Goal: Task Accomplishment & Management: Use online tool/utility

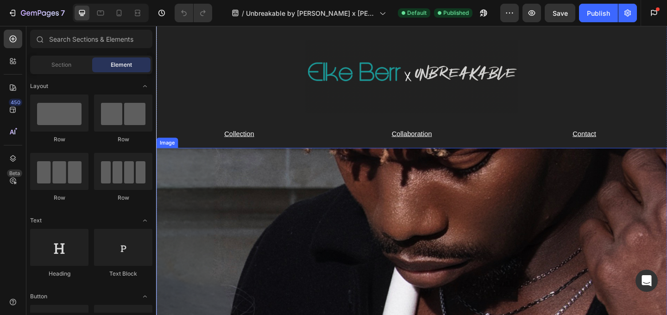
scroll to position [28, 0]
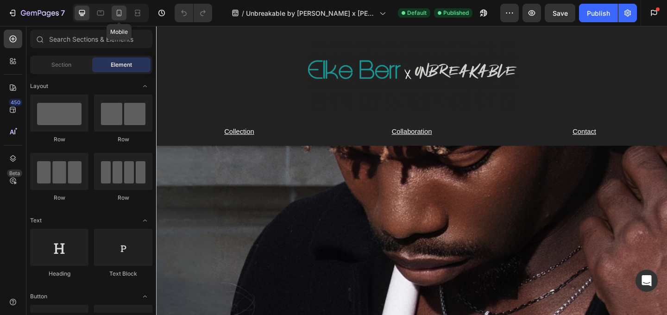
click at [121, 17] on icon at bounding box center [118, 12] width 9 height 9
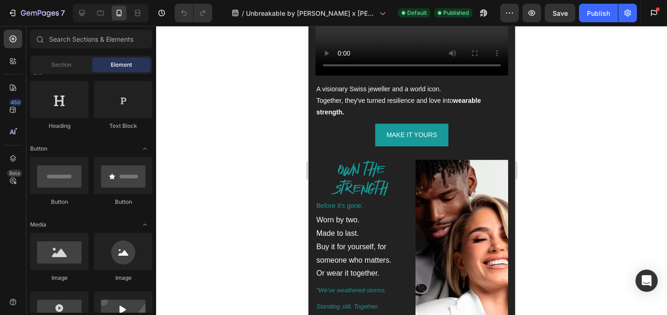
scroll to position [2172, 0]
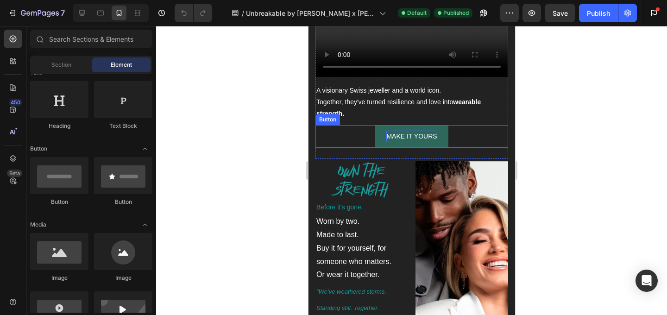
click at [414, 131] on p "MAKE IT YOURS" at bounding box center [411, 137] width 50 height 12
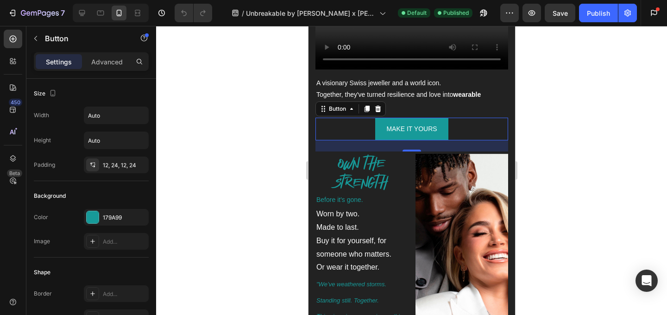
scroll to position [2182, 0]
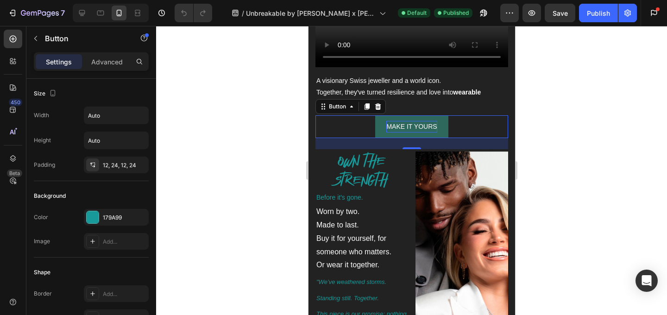
click at [429, 121] on p "MAKE IT YOURS" at bounding box center [411, 127] width 50 height 12
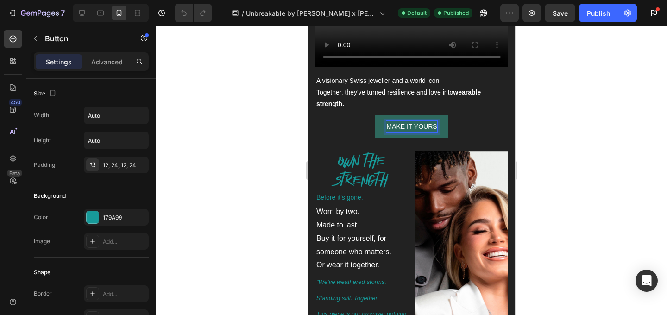
click at [409, 121] on p "MAKE IT YOURS" at bounding box center [411, 127] width 50 height 12
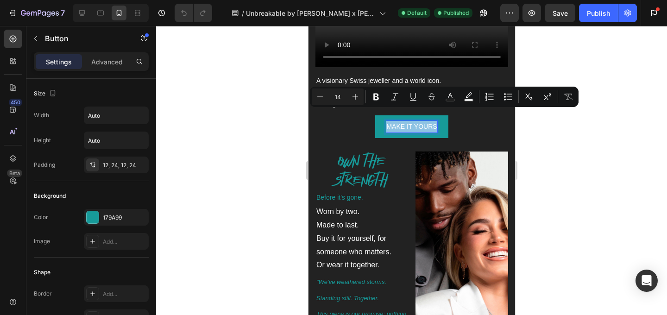
click at [457, 117] on div "MAKE IT YOURS Button 24" at bounding box center [411, 126] width 193 height 23
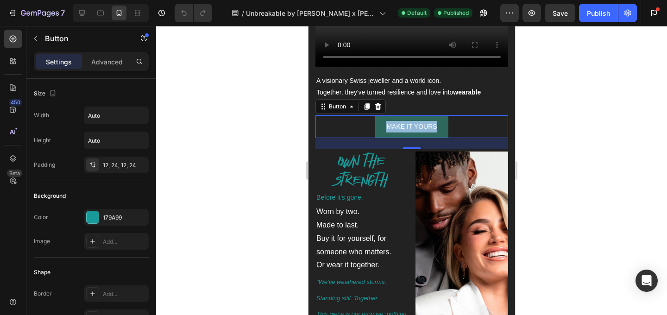
click at [442, 115] on button "MAKE IT YOURS" at bounding box center [411, 126] width 73 height 23
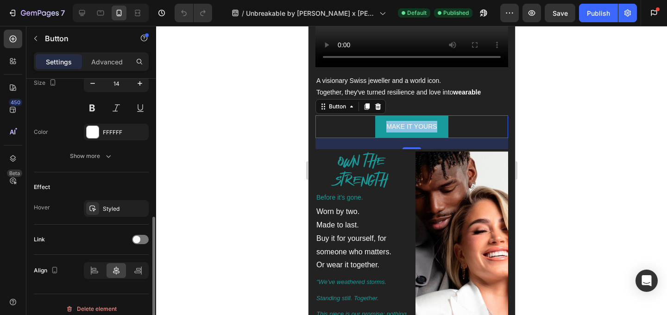
scroll to position [394, 0]
click at [138, 238] on span at bounding box center [136, 238] width 7 height 7
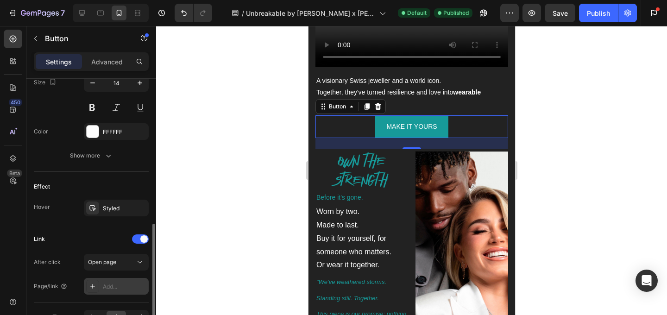
click at [115, 285] on div "Add..." at bounding box center [125, 286] width 44 height 8
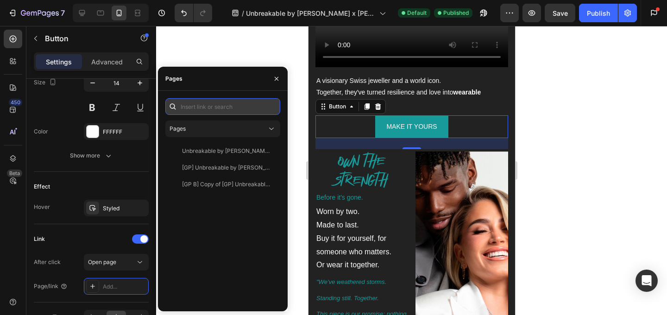
click at [207, 100] on input "text" at bounding box center [222, 106] width 115 height 17
paste input "[URL][DOMAIN_NAME][PERSON_NAME]"
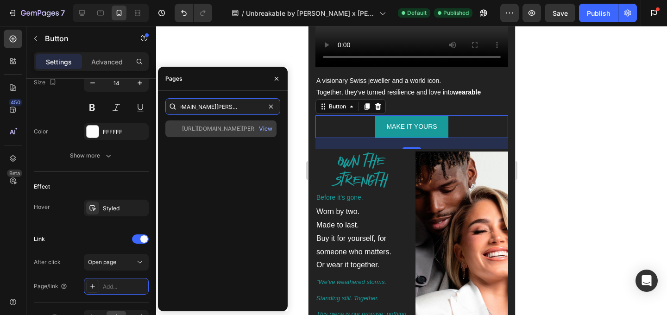
type input "[URL][DOMAIN_NAME][PERSON_NAME]"
click at [236, 122] on div "[URL][DOMAIN_NAME][PERSON_NAME] View" at bounding box center [220, 128] width 111 height 17
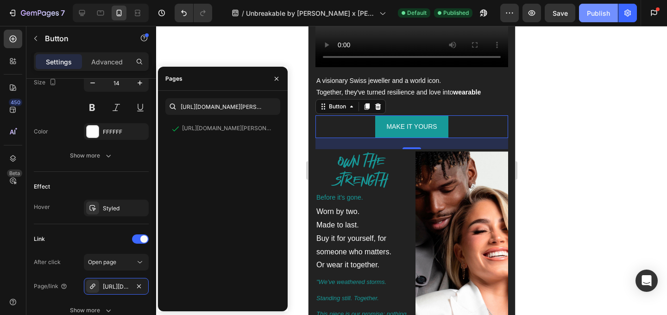
click at [601, 11] on div "Publish" at bounding box center [598, 13] width 23 height 10
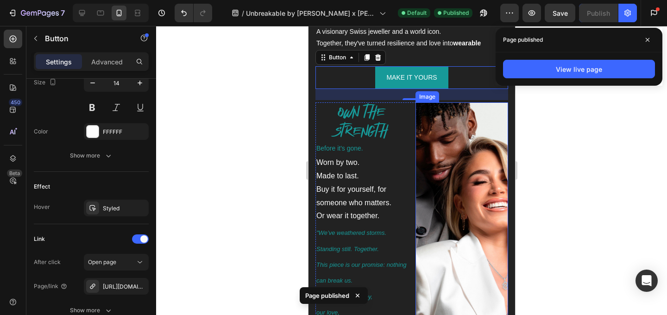
scroll to position [2234, 0]
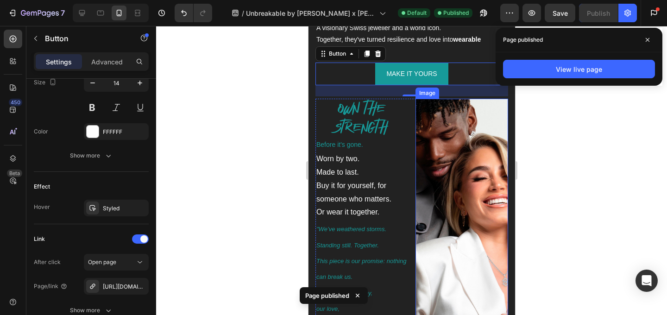
click at [535, 189] on div at bounding box center [411, 170] width 511 height 289
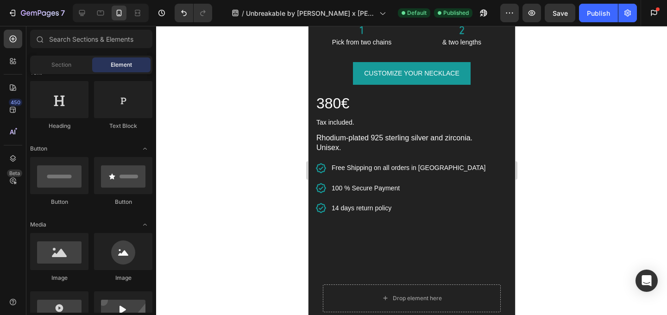
scroll to position [833, 0]
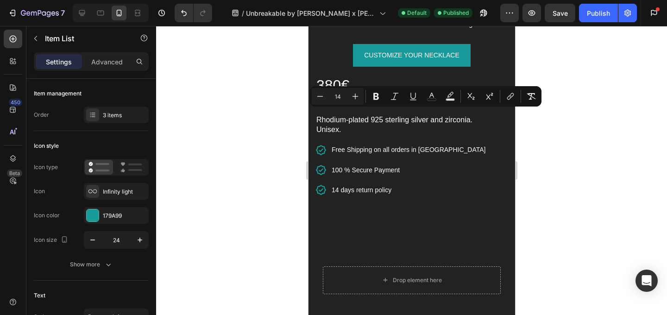
click at [535, 142] on div at bounding box center [411, 170] width 511 height 289
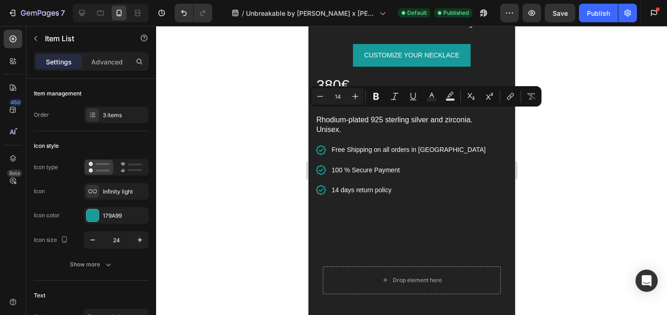
drag, startPoint x: 352, startPoint y: 114, endPoint x: 327, endPoint y: 113, distance: 24.5
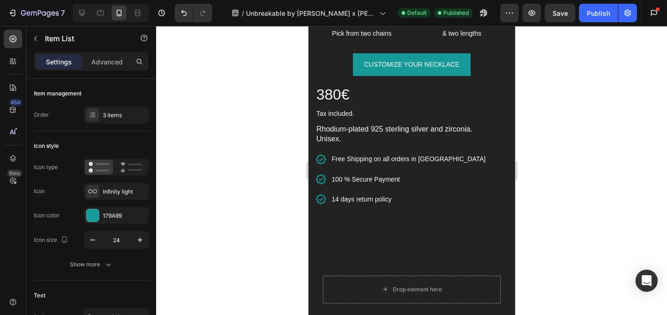
scroll to position [816, 0]
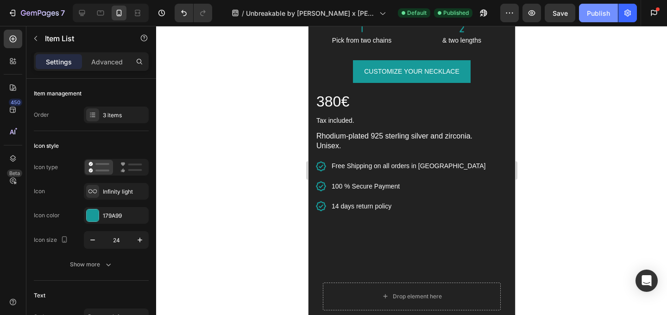
click at [599, 18] on button "Publish" at bounding box center [598, 13] width 39 height 19
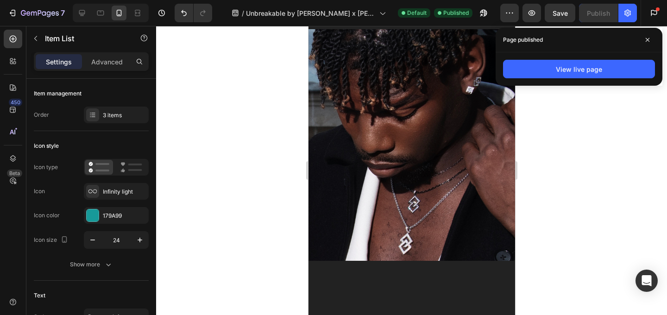
scroll to position [0, 0]
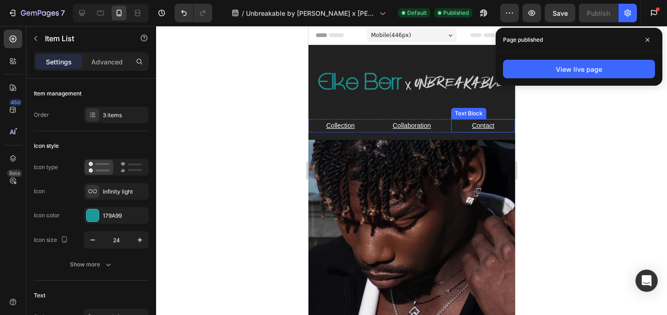
click at [484, 125] on u "Contact" at bounding box center [482, 125] width 22 height 7
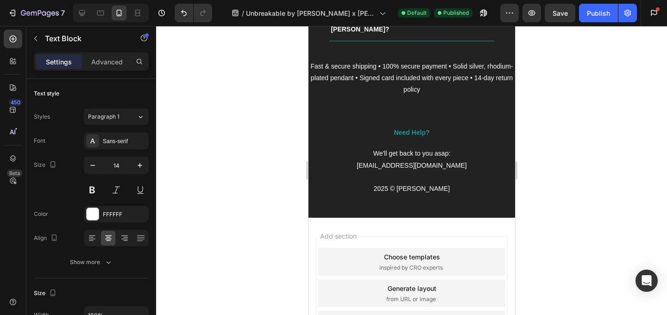
scroll to position [3118, 0]
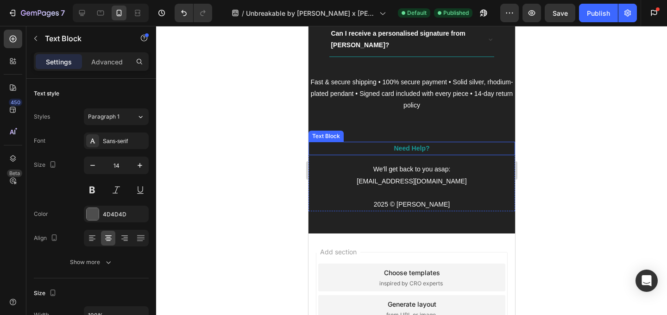
click at [427, 146] on strong "Need Help?" at bounding box center [411, 147] width 36 height 7
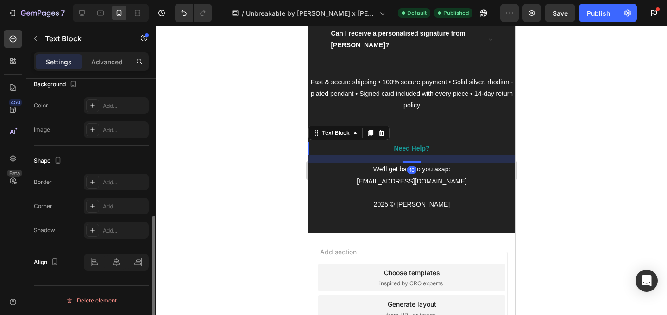
click at [426, 145] on strong "Need Help?" at bounding box center [411, 147] width 36 height 7
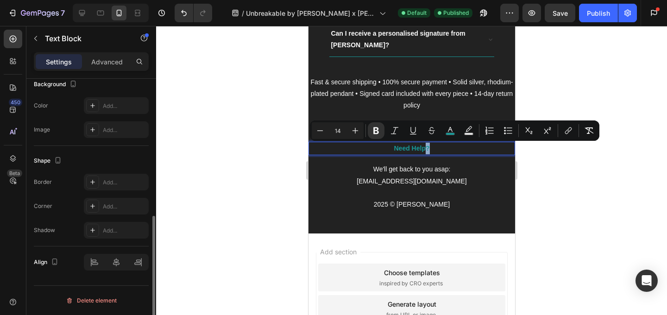
click at [435, 146] on p "Need Help?" at bounding box center [411, 149] width 205 height 12
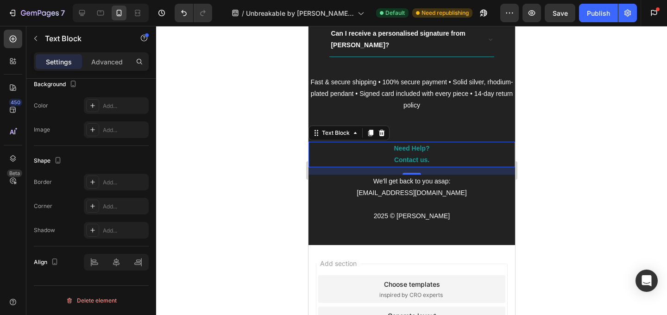
click at [541, 155] on div at bounding box center [411, 170] width 511 height 289
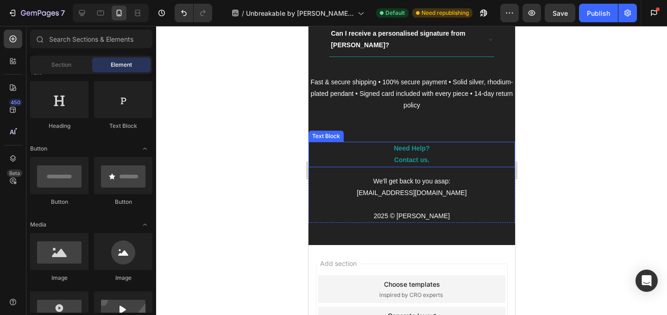
click at [413, 160] on strong "Contact us." at bounding box center [411, 159] width 35 height 7
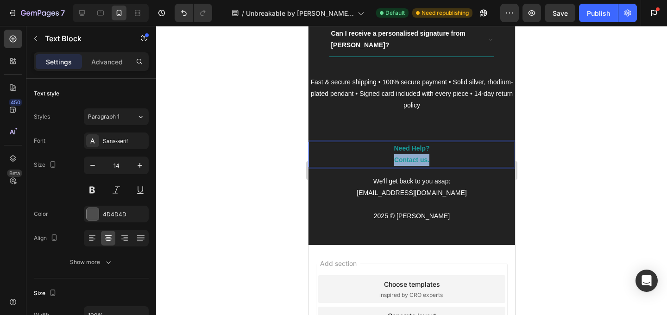
click at [413, 160] on strong "Contact us." at bounding box center [411, 159] width 35 height 7
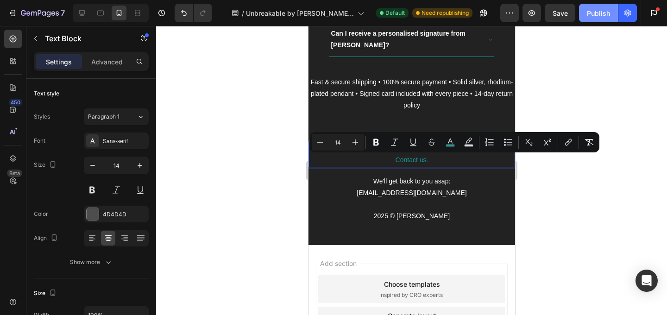
click at [602, 12] on div "Publish" at bounding box center [598, 13] width 23 height 10
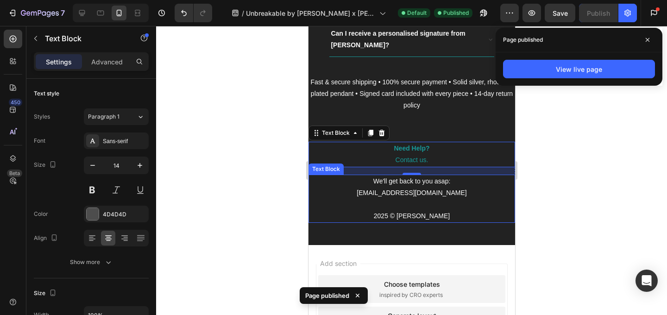
click at [456, 183] on p "We'll get back to you asap:" at bounding box center [411, 182] width 205 height 12
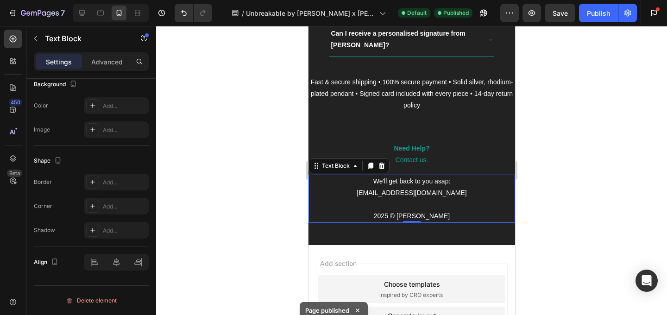
click at [402, 199] on p at bounding box center [411, 205] width 205 height 12
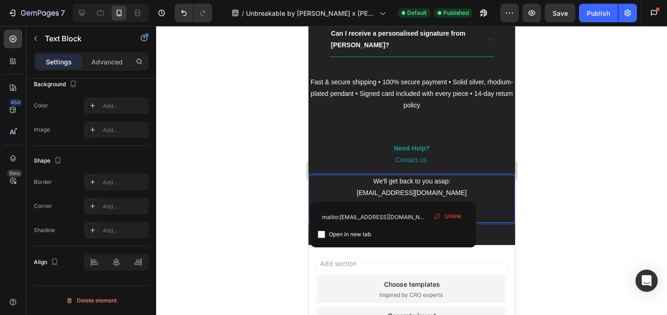
click at [371, 188] on p "[EMAIL_ADDRESS][DOMAIN_NAME]" at bounding box center [411, 193] width 205 height 12
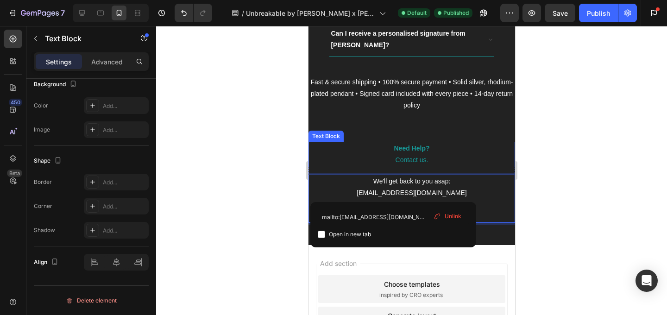
click at [426, 162] on span "Contact us." at bounding box center [411, 159] width 33 height 7
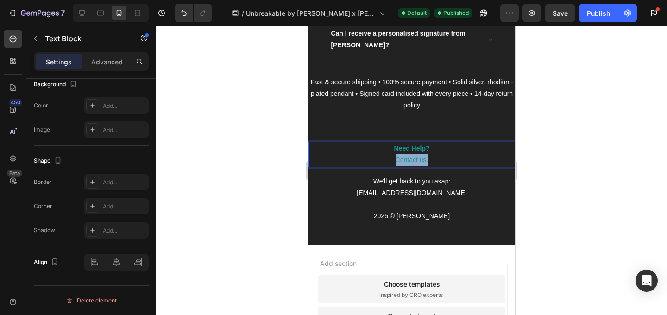
click at [426, 162] on span "Contact us." at bounding box center [411, 159] width 33 height 7
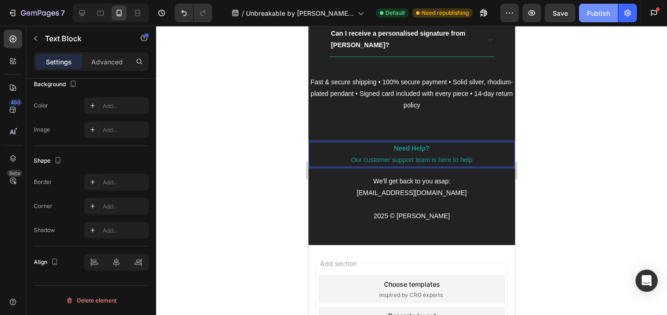
click at [600, 11] on div "Publish" at bounding box center [598, 13] width 23 height 10
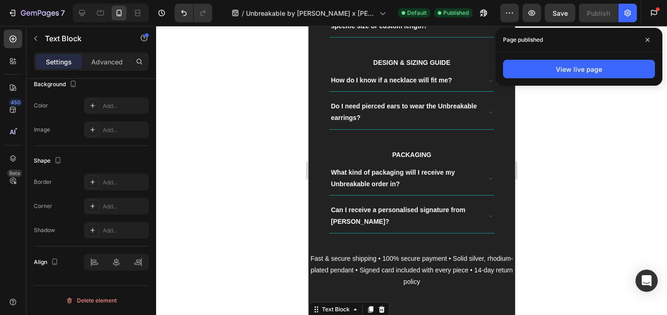
scroll to position [2939, 0]
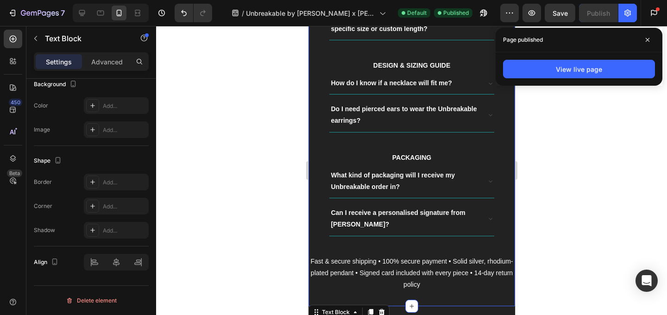
click at [433, 273] on span "Fast & secure shipping • 100% secure payment • Solid silver, rhodium-plated pen…" at bounding box center [411, 272] width 202 height 31
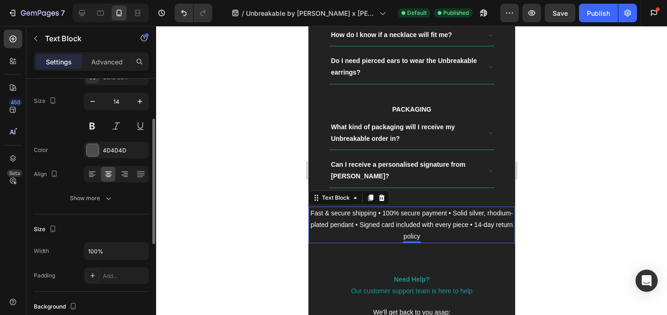
scroll to position [72, 0]
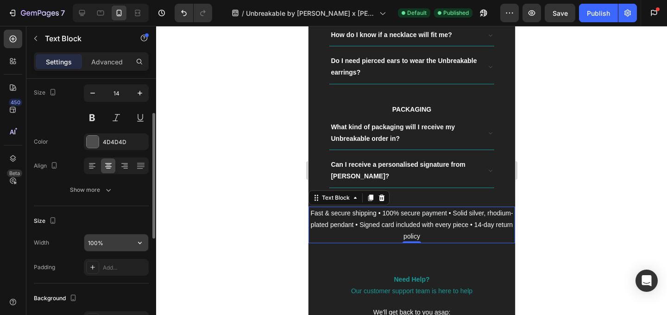
click at [104, 244] on input "100%" at bounding box center [116, 242] width 64 height 17
click at [145, 244] on button "button" at bounding box center [140, 242] width 17 height 17
click at [100, 238] on input "100%" at bounding box center [116, 242] width 64 height 17
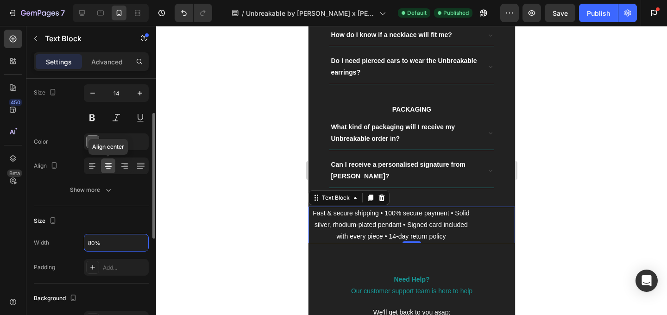
type input "80%"
click at [109, 165] on icon at bounding box center [108, 165] width 5 height 1
click at [439, 228] on span "Fast & secure shipping • 100% secure payment • Solid silver, rhodium-plated pen…" at bounding box center [390, 224] width 157 height 31
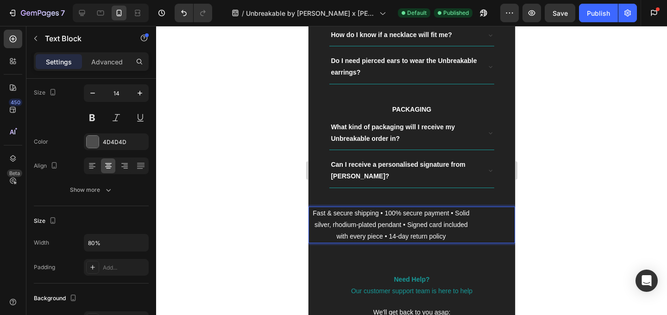
click at [570, 228] on div at bounding box center [411, 170] width 511 height 289
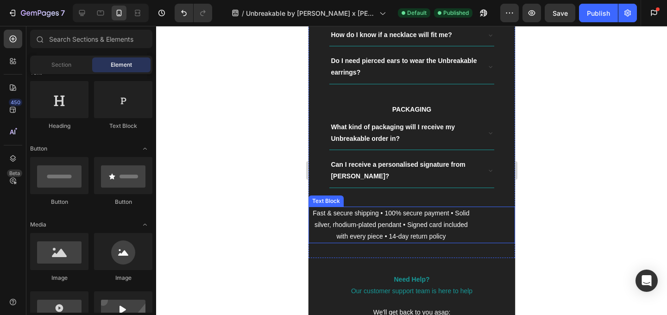
click at [434, 227] on span "Fast & secure shipping • 100% secure payment • Solid silver, rhodium-plated pen…" at bounding box center [390, 224] width 157 height 31
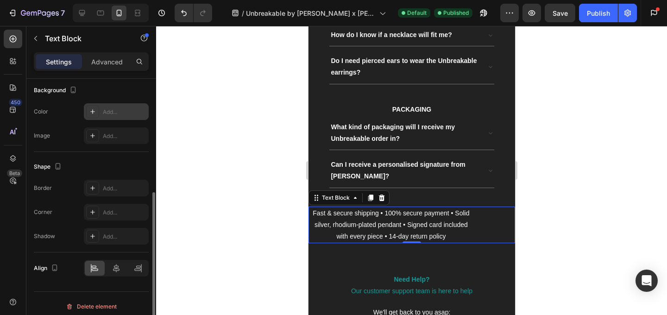
scroll to position [286, 0]
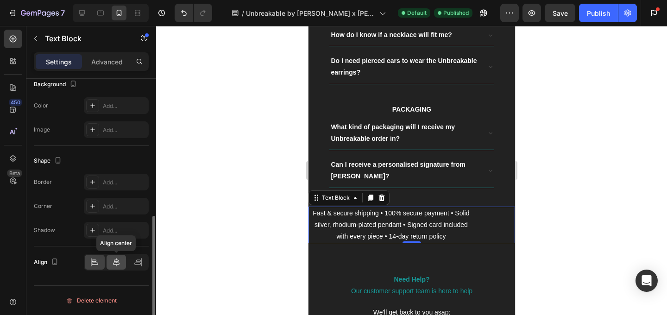
click at [115, 262] on icon at bounding box center [116, 261] width 9 height 9
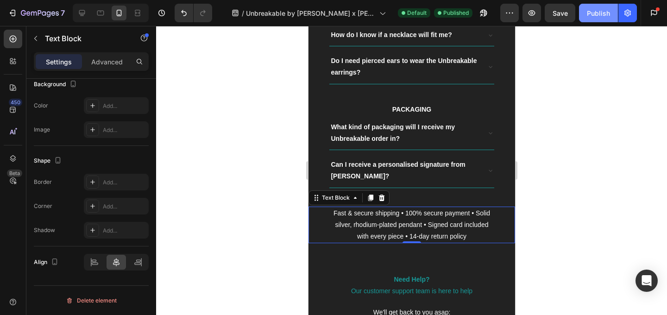
click at [601, 14] on div "Publish" at bounding box center [598, 13] width 23 height 10
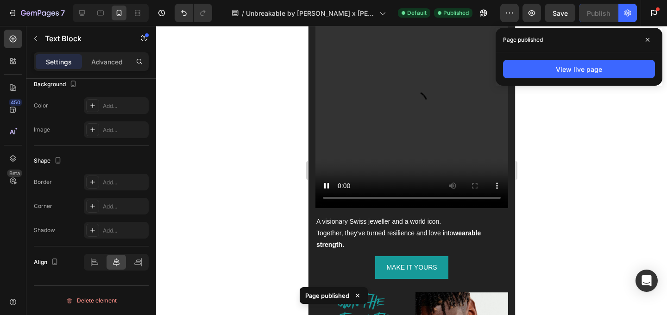
scroll to position [2040, 0]
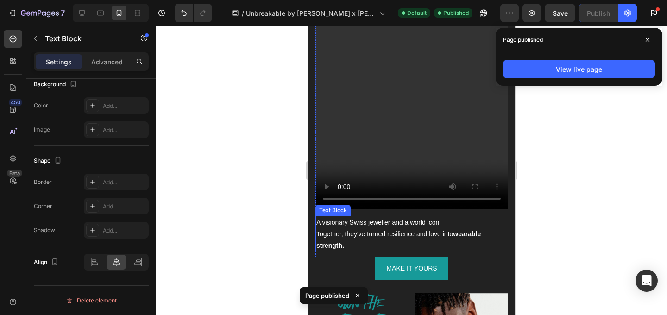
click at [401, 217] on p "A visionary Swiss jeweller and a world icon." at bounding box center [411, 223] width 191 height 12
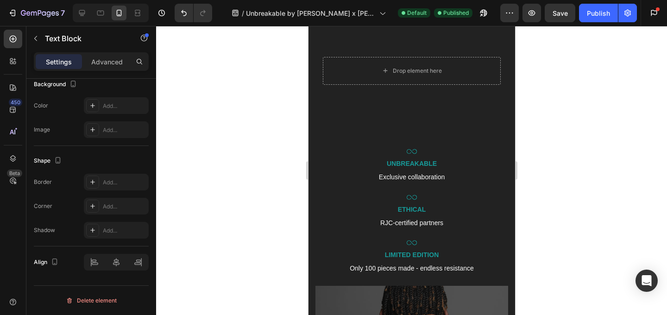
scroll to position [1466, 0]
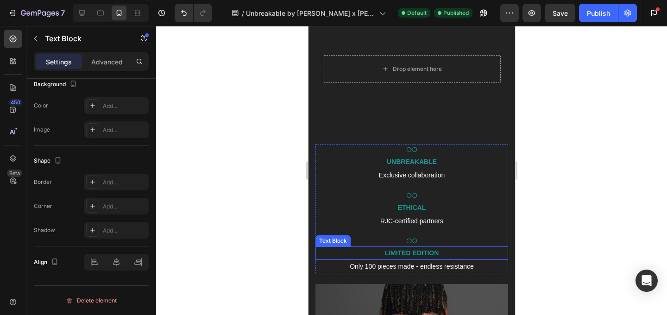
click at [408, 247] on p "LIMITED EDITION" at bounding box center [411, 253] width 191 height 12
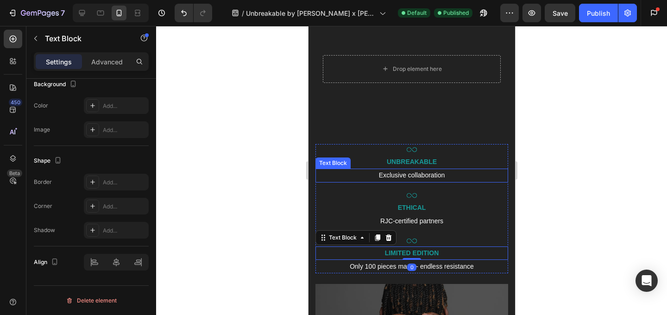
click at [419, 169] on p "Exclusive collaboration" at bounding box center [411, 175] width 191 height 12
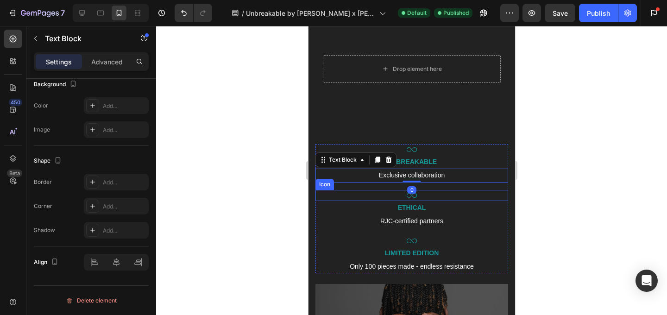
click at [469, 201] on div "ETHICAL" at bounding box center [411, 207] width 193 height 13
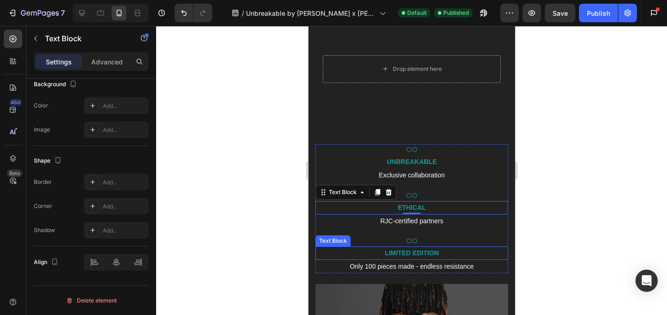
click at [444, 247] on p "LIMITED EDITION" at bounding box center [411, 253] width 191 height 12
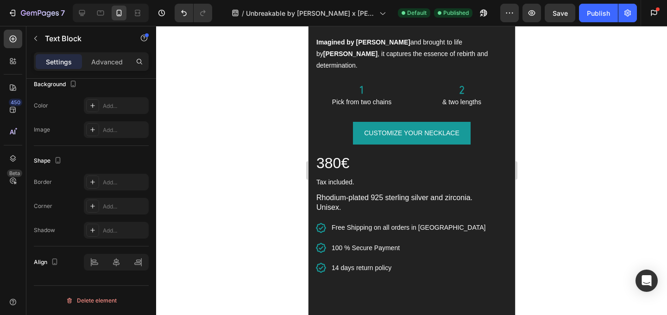
scroll to position [1180, 0]
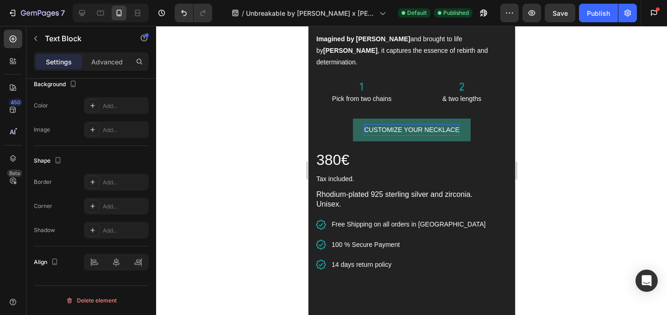
click at [429, 124] on p "CUSTOMIZE YOUR NECKLACE" at bounding box center [411, 130] width 95 height 12
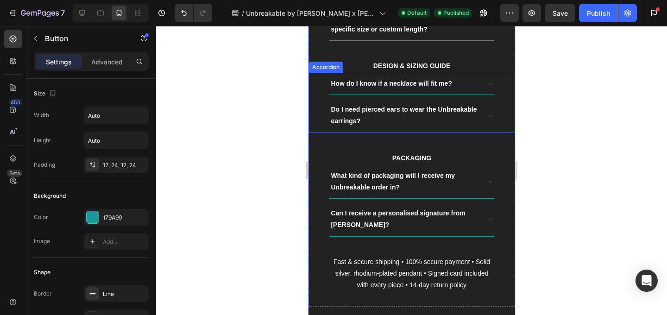
scroll to position [2937, 0]
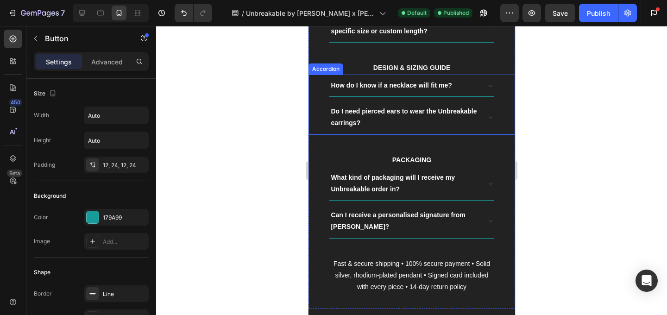
click at [440, 113] on strong "Do I need pierced ears to wear the Unbreakable earrings?" at bounding box center [403, 116] width 146 height 19
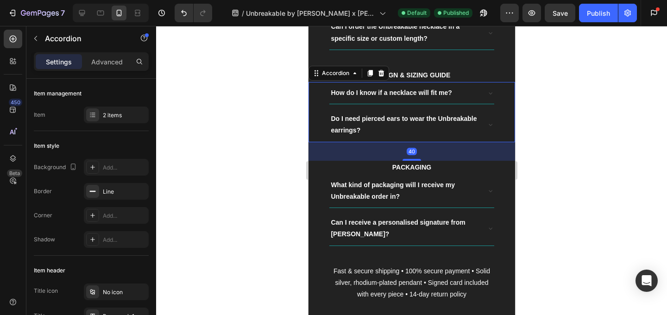
scroll to position [2929, 0]
click at [488, 88] on div "How do I know if a necklace will fit me?" at bounding box center [411, 94] width 164 height 22
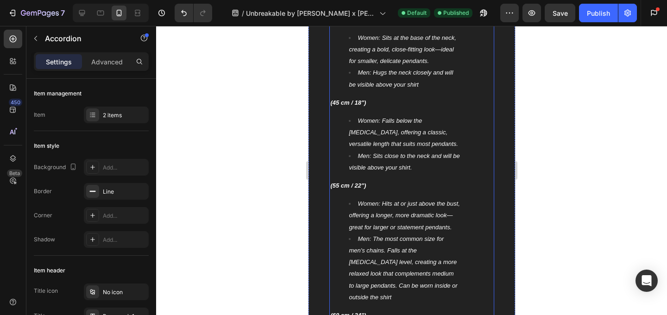
scroll to position [3220, 0]
click at [362, 100] on strong "(45 cm / 18")" at bounding box center [348, 103] width 36 height 7
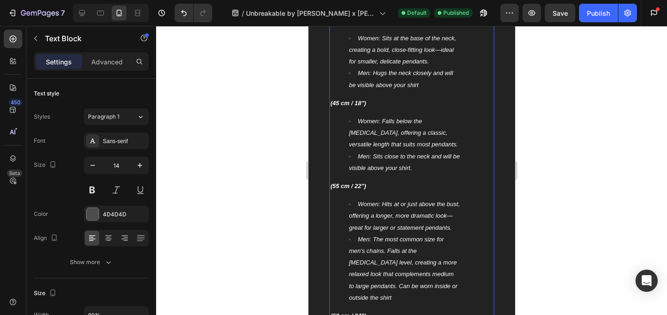
click at [337, 100] on strong "(45 cm / 18")" at bounding box center [348, 103] width 36 height 7
click at [338, 182] on strong "(55 cm / 22")" at bounding box center [348, 185] width 36 height 7
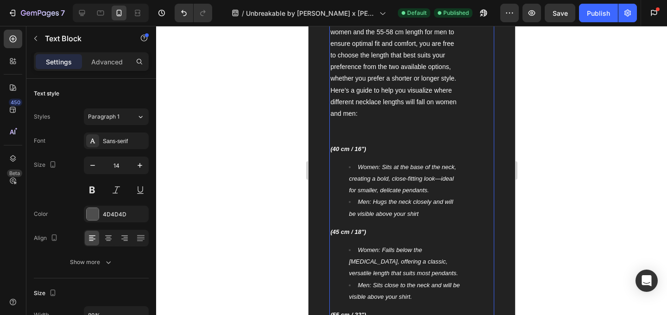
scroll to position [3103, 0]
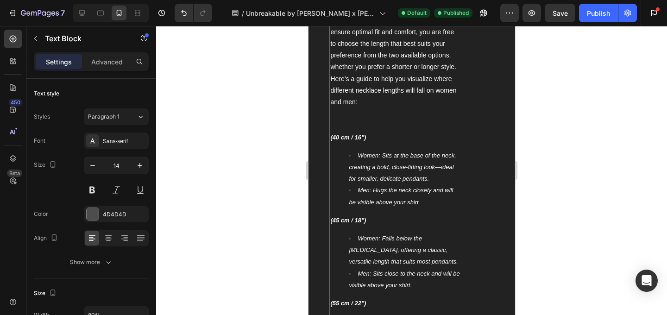
click at [337, 217] on strong "(45 cm / 18")" at bounding box center [348, 220] width 36 height 7
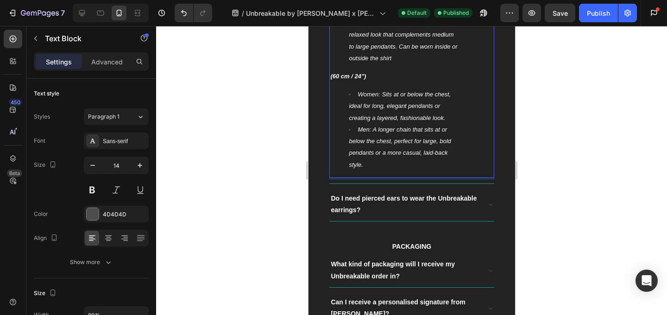
scroll to position [3477, 0]
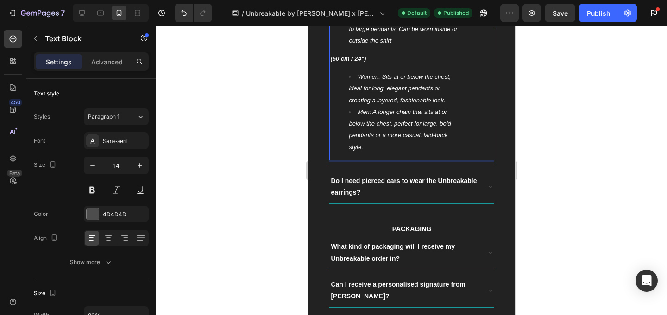
click at [336, 55] on strong "(60 cm / 24")" at bounding box center [348, 58] width 36 height 7
click at [600, 12] on div "Publish" at bounding box center [598, 13] width 23 height 10
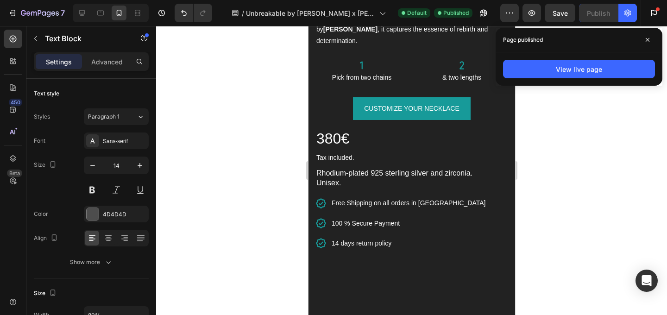
click at [351, 152] on p "Tax included." at bounding box center [411, 158] width 191 height 12
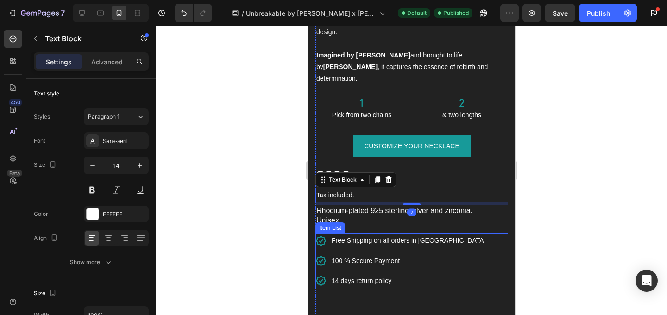
scroll to position [1052, 0]
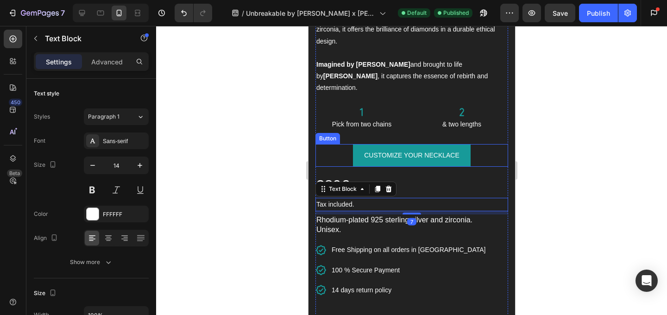
click at [366, 91] on div "The UNBREAKABLE necklace is made from solid 925 sterling silver, then plated wi…" at bounding box center [411, 152] width 193 height 328
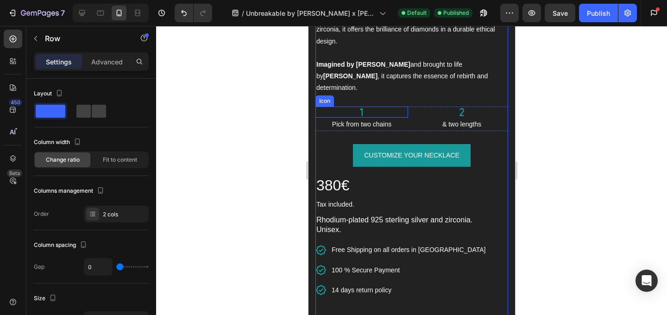
click at [361, 108] on icon at bounding box center [360, 112] width 3 height 8
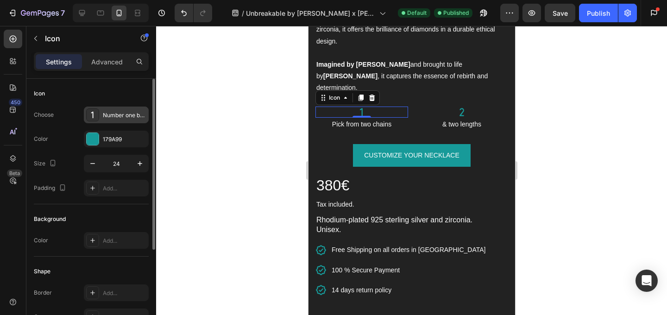
click at [115, 110] on div "Number one bold" at bounding box center [116, 115] width 65 height 17
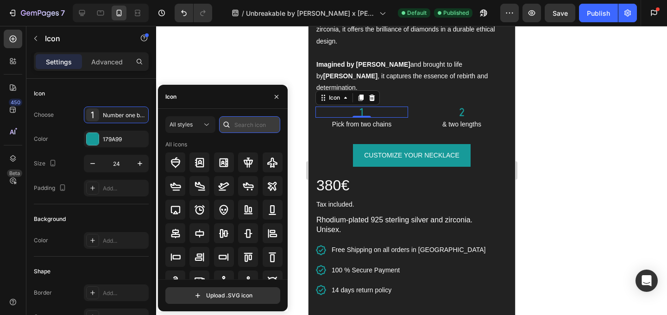
click at [239, 124] on input "text" at bounding box center [249, 124] width 61 height 17
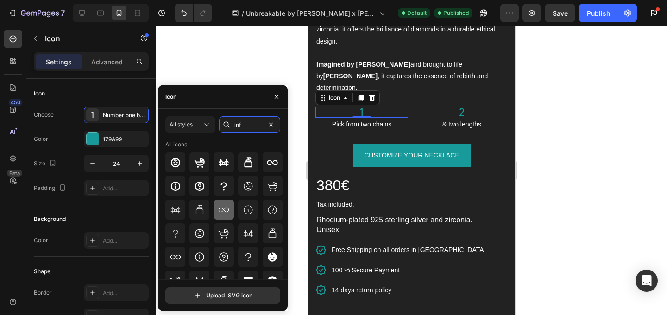
type input "inf"
click at [225, 208] on icon at bounding box center [223, 209] width 11 height 11
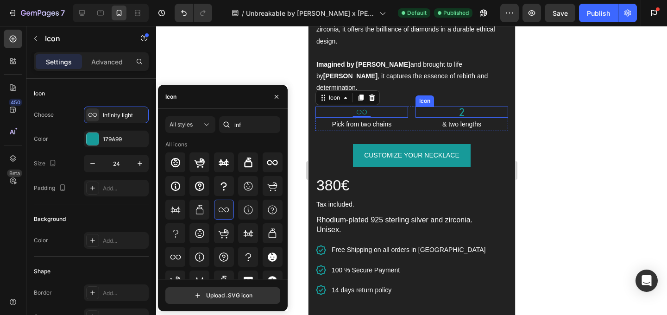
click at [462, 108] on icon at bounding box center [461, 112] width 5 height 8
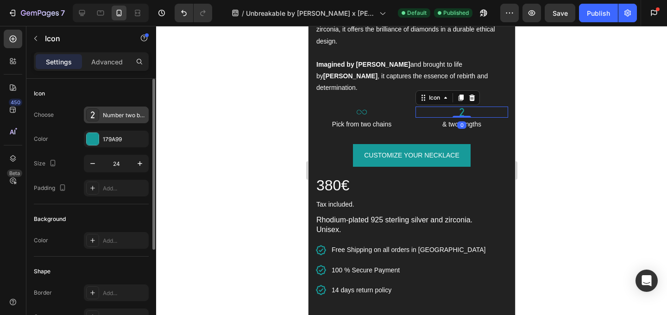
click at [105, 116] on div "Number two bold" at bounding box center [125, 115] width 44 height 8
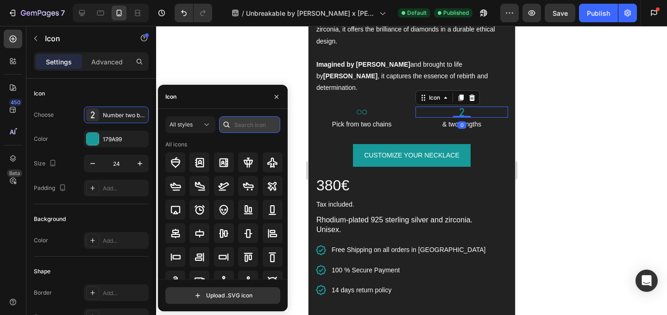
click at [245, 129] on input "text" at bounding box center [249, 124] width 61 height 17
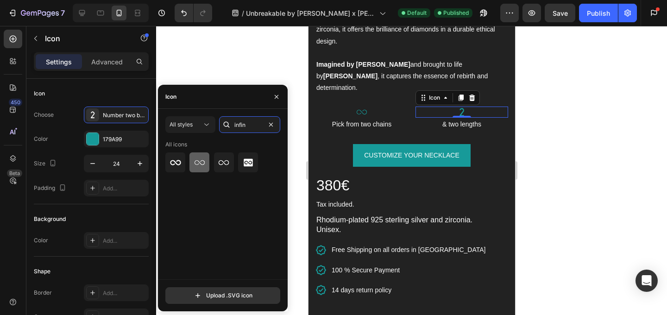
type input "infin"
click at [192, 165] on div at bounding box center [199, 162] width 20 height 20
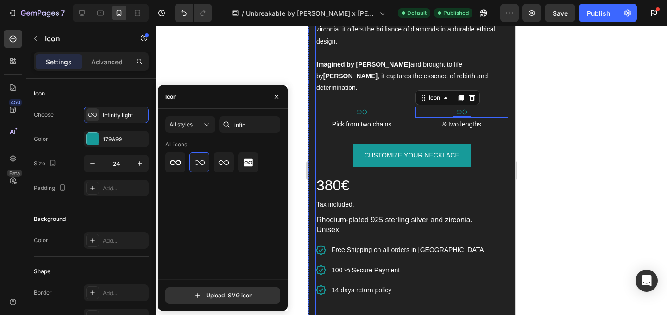
click at [467, 132] on div "The UNBREAKABLE necklace is made from solid 925 sterling silver, then plated wi…" at bounding box center [411, 152] width 193 height 328
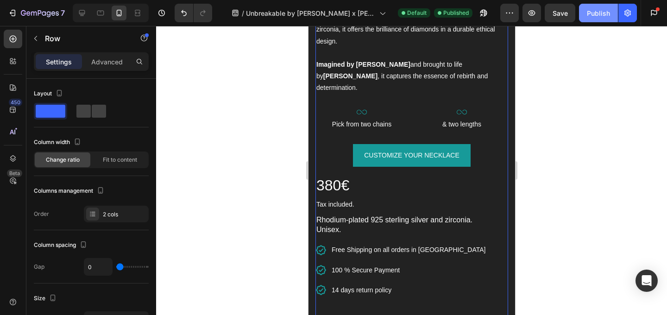
click at [608, 19] on button "Publish" at bounding box center [598, 13] width 39 height 19
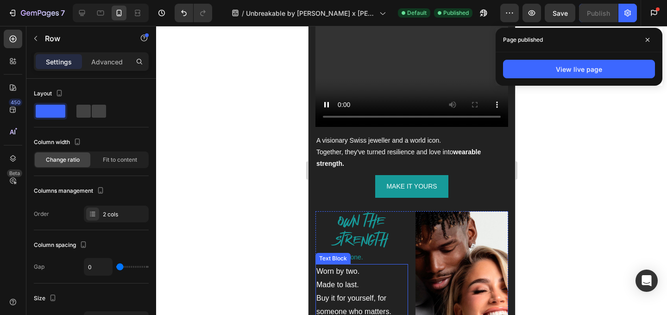
scroll to position [1895, 0]
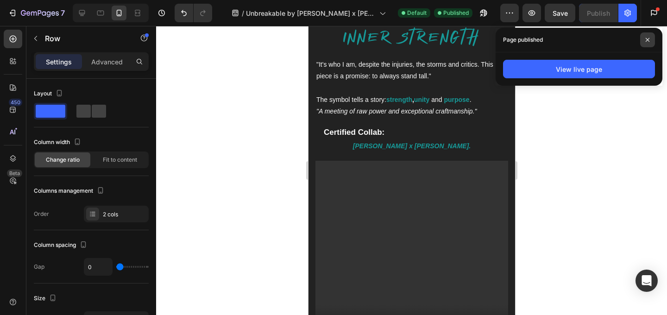
click at [652, 40] on span at bounding box center [647, 39] width 15 height 15
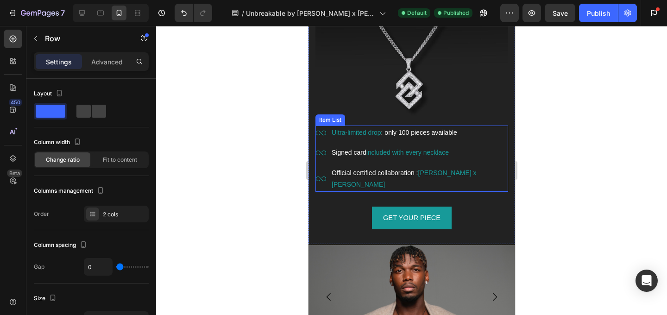
scroll to position [824, 0]
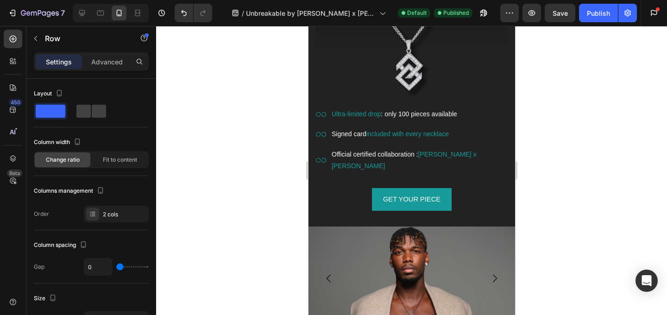
click at [577, 138] on div at bounding box center [411, 170] width 511 height 289
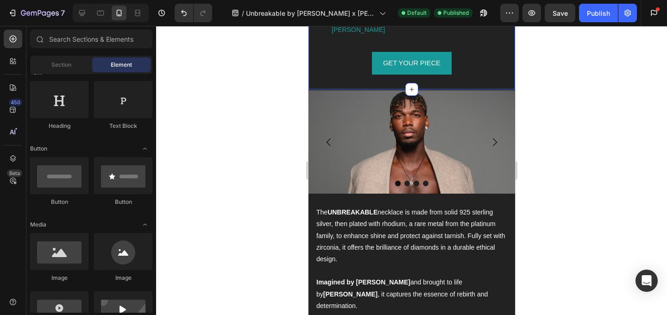
scroll to position [964, 0]
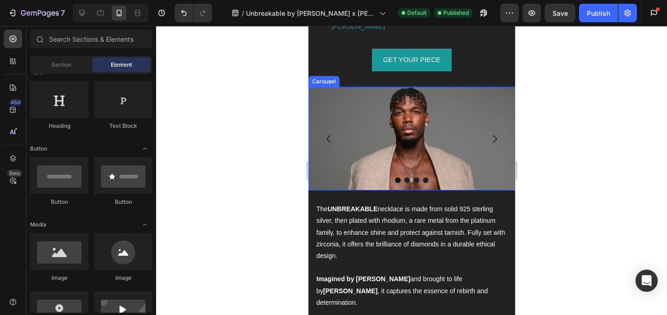
click at [493, 133] on icon "Carousel Next Arrow" at bounding box center [494, 138] width 11 height 11
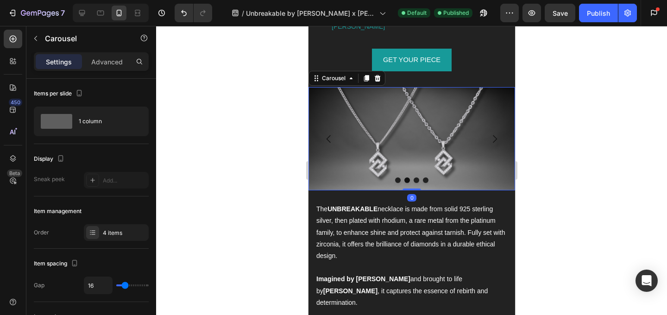
click at [493, 133] on icon "Carousel Next Arrow" at bounding box center [494, 138] width 11 height 11
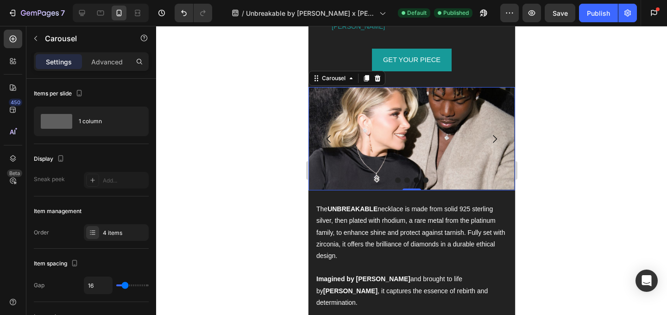
click at [493, 133] on icon "Carousel Next Arrow" at bounding box center [494, 138] width 11 height 11
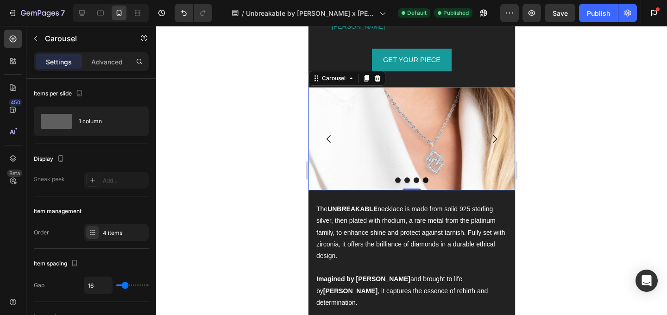
click at [493, 133] on icon "Carousel Next Arrow" at bounding box center [494, 138] width 11 height 11
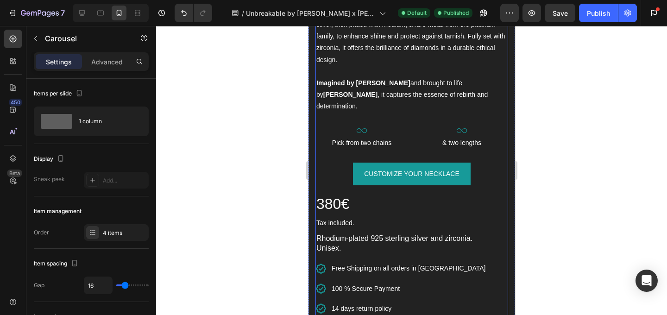
scroll to position [1137, 0]
click at [490, 177] on div "CUSTOMIZE YOUR NECKLACE Button" at bounding box center [411, 177] width 193 height 31
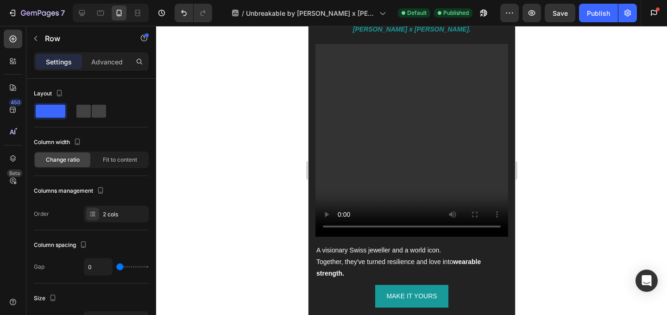
scroll to position [1902, 0]
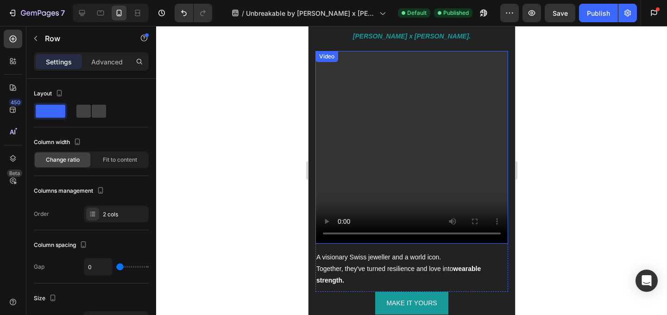
click at [368, 77] on video at bounding box center [411, 147] width 193 height 193
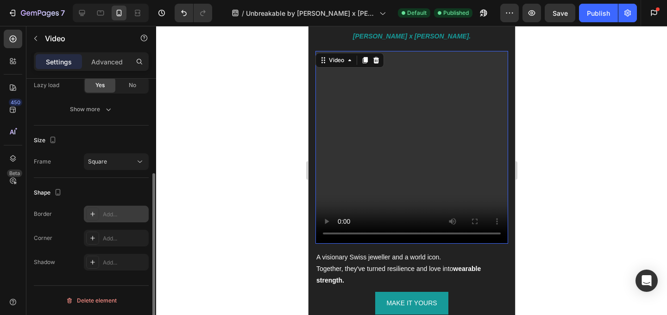
scroll to position [0, 0]
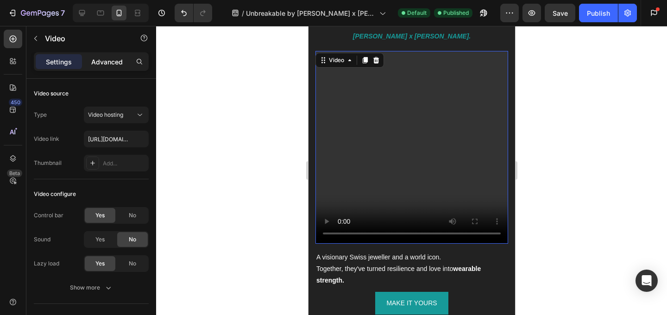
click at [110, 56] on div "Advanced" at bounding box center [107, 61] width 46 height 15
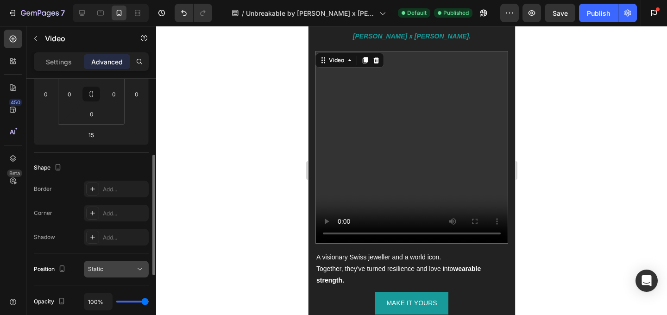
scroll to position [167, 0]
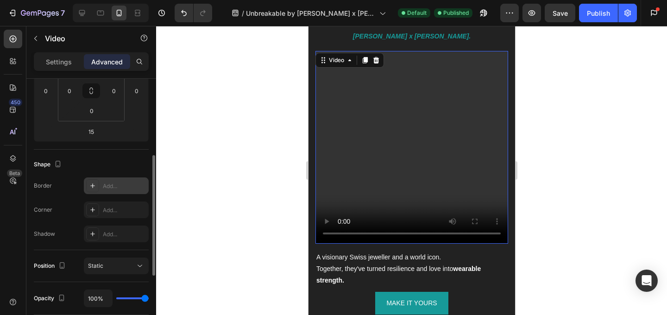
click at [118, 185] on div "Add..." at bounding box center [125, 186] width 44 height 8
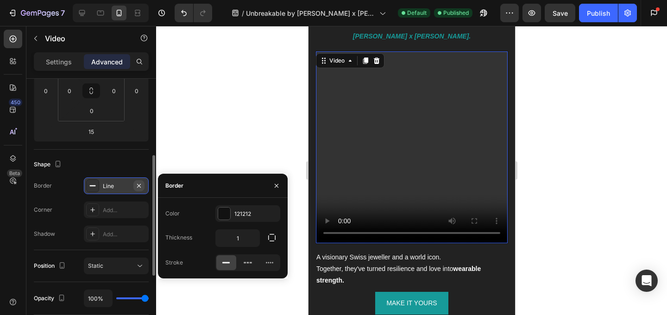
click at [139, 184] on icon "button" at bounding box center [138, 185] width 7 height 7
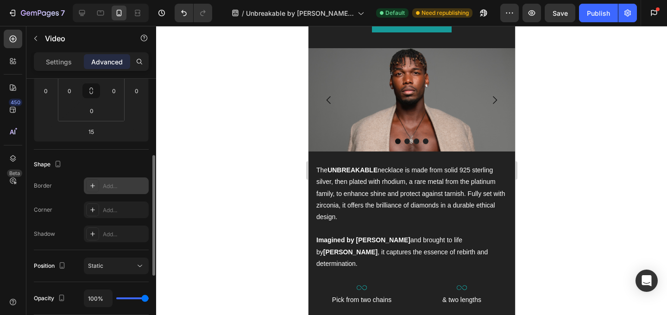
scroll to position [997, 0]
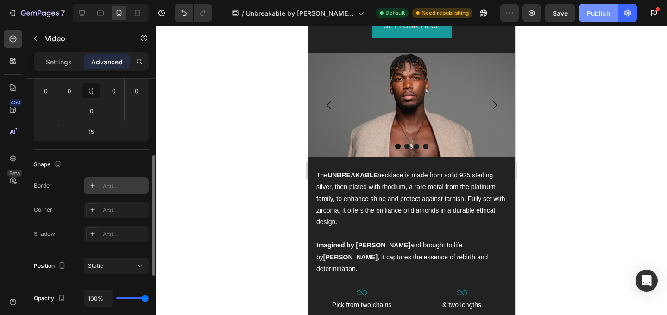
click at [601, 15] on div "Publish" at bounding box center [598, 13] width 23 height 10
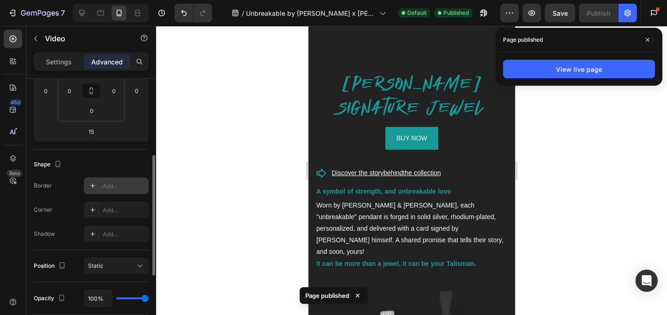
scroll to position [0, 0]
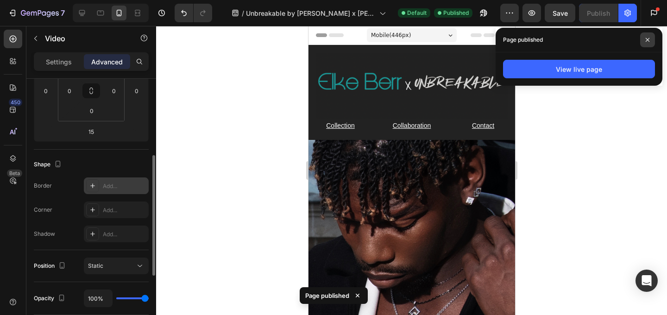
click at [646, 38] on icon at bounding box center [647, 40] width 5 height 5
